Goal: Task Accomplishment & Management: Use online tool/utility

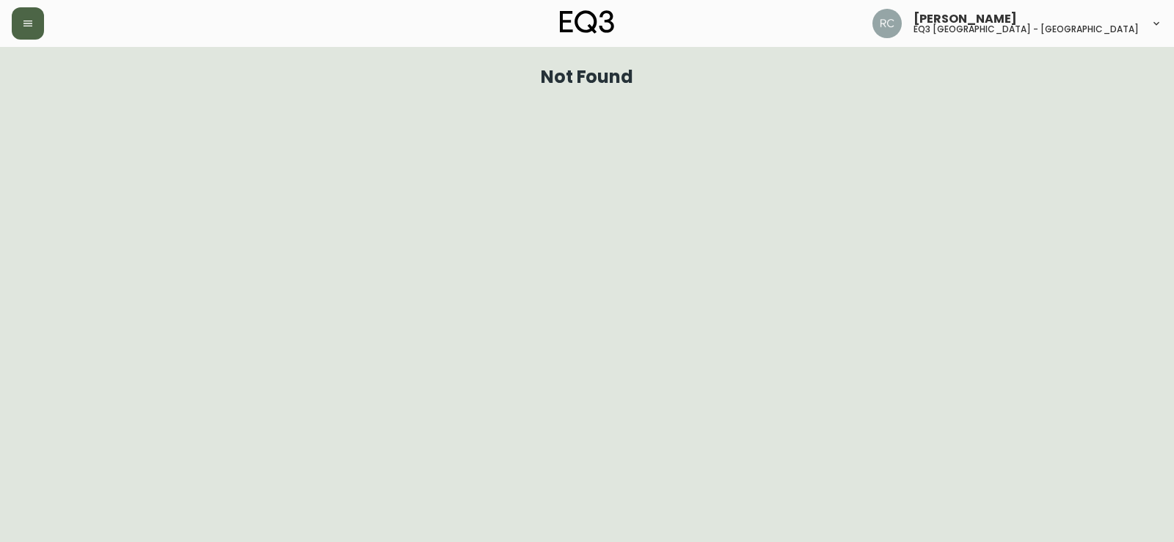
click at [14, 26] on button "button" at bounding box center [28, 23] width 32 height 32
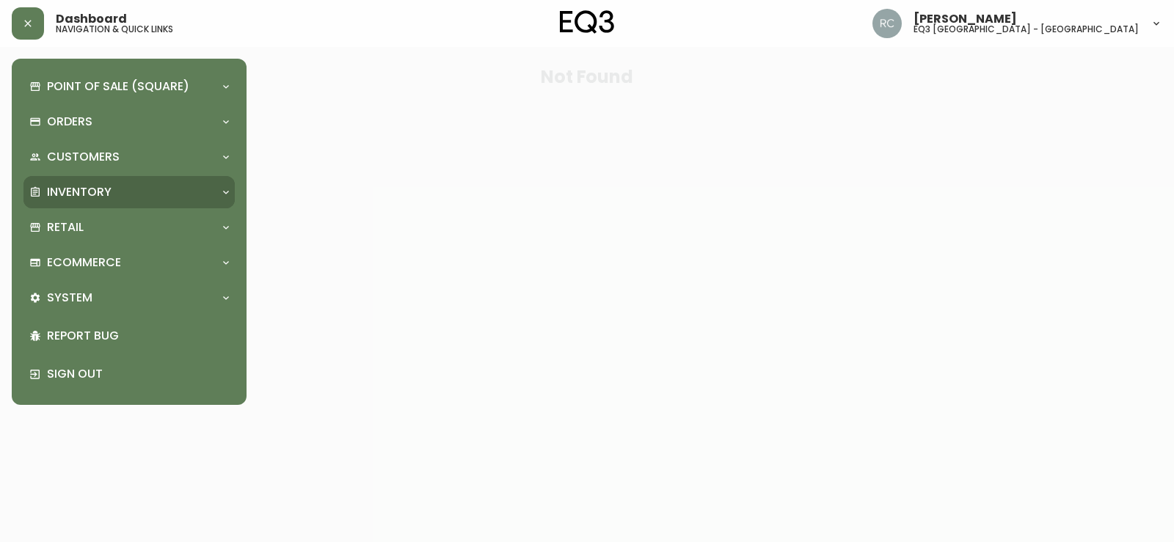
click at [98, 186] on p "Inventory" at bounding box center [79, 192] width 65 height 16
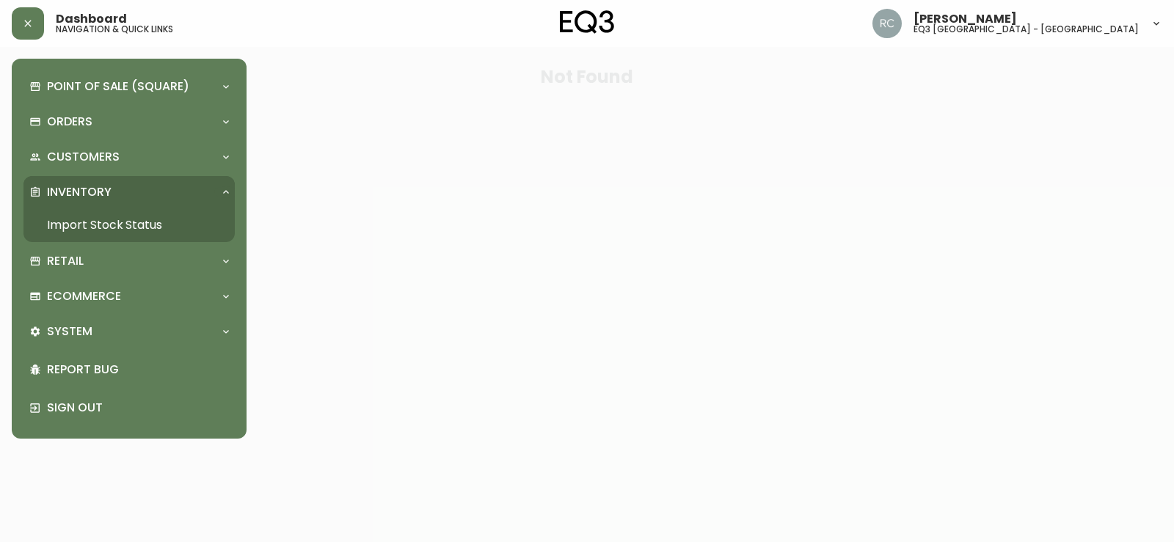
click at [133, 222] on link "Import Stock Status" at bounding box center [128, 225] width 211 height 34
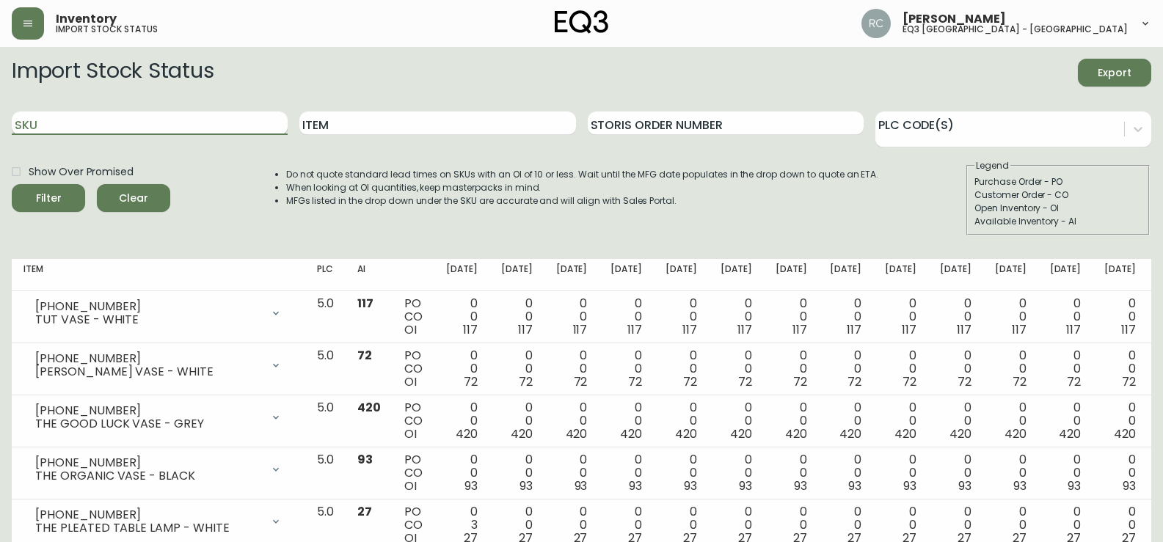
click at [218, 133] on input "SKU" at bounding box center [150, 123] width 276 height 23
paste input "3020-624-16-A"
type input "3020-624-16-A"
click at [12, 184] on button "Filter" at bounding box center [48, 198] width 73 height 28
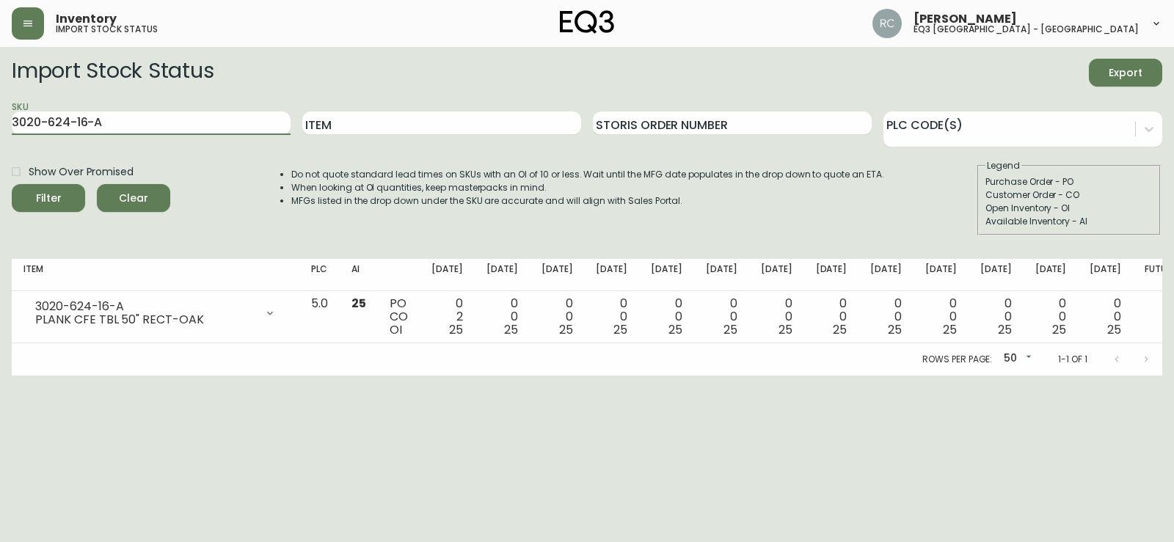
click at [0, 128] on main "Import Stock Status Export SKU 3020-624-16-A Item Storis Order Number PLC Code(…" at bounding box center [587, 211] width 1174 height 329
